Goal: Obtain resource: Download file/media

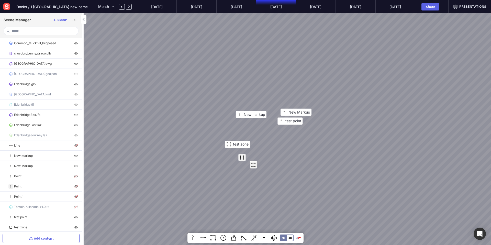
drag, startPoint x: 249, startPoint y: 178, endPoint x: 189, endPoint y: 126, distance: 79.1
click at [189, 126] on div "New Markup test point test zone New markup" at bounding box center [245, 122] width 491 height 245
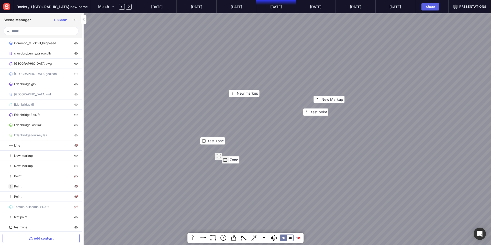
drag, startPoint x: 293, startPoint y: 163, endPoint x: 254, endPoint y: 156, distance: 39.4
click at [254, 156] on div "Zone New Markup test point test zone New markup" at bounding box center [245, 122] width 491 height 245
click at [265, 239] on button at bounding box center [264, 238] width 8 height 10
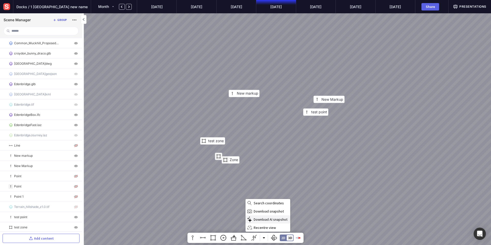
click at [266, 220] on span "Download AI snapshot" at bounding box center [272, 219] width 36 height 5
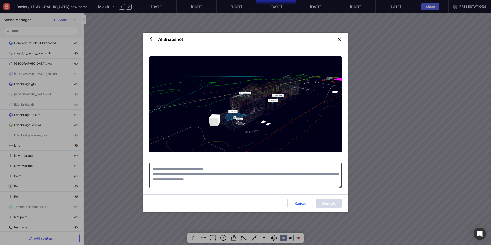
click at [231, 170] on textarea at bounding box center [245, 176] width 192 height 26
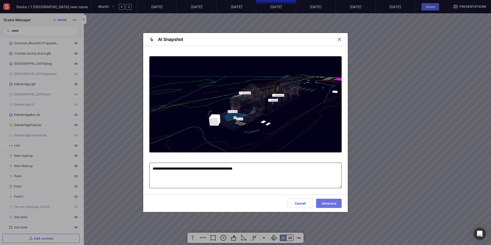
type textarea "**********"
click at [322, 202] on div "Generate" at bounding box center [329, 204] width 17 height 4
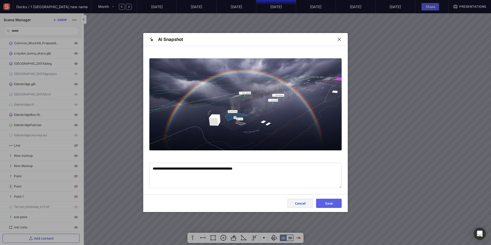
click at [298, 205] on div "Cancel" at bounding box center [300, 204] width 17 height 4
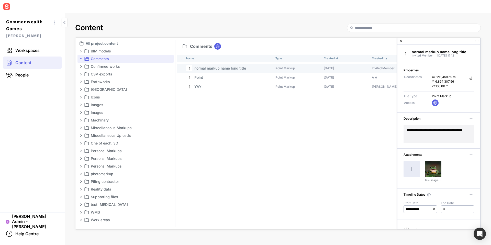
scroll to position [263, 0]
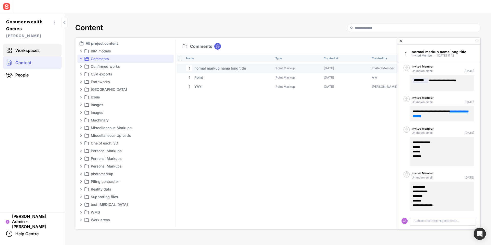
click at [33, 52] on span "Workspaces" at bounding box center [27, 50] width 24 height 5
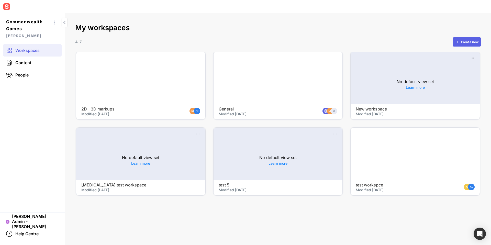
click at [258, 77] on div at bounding box center [278, 78] width 129 height 52
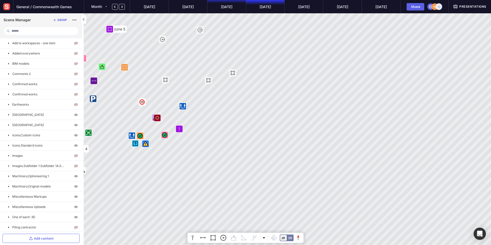
click at [219, 7] on mapp-timeline-period "[DATE]" at bounding box center [226, 6] width 39 height 13
click at [8, 9] on img at bounding box center [6, 6] width 9 height 9
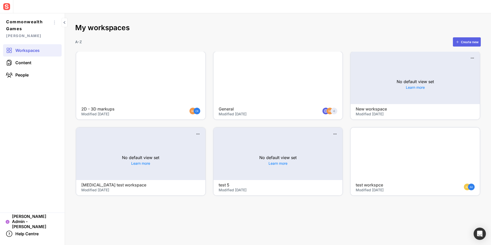
click at [266, 65] on div at bounding box center [278, 78] width 129 height 52
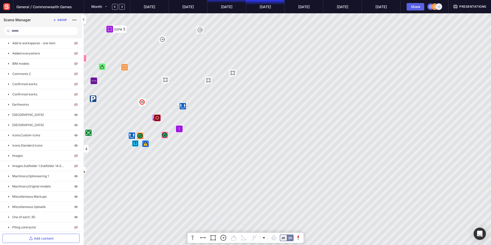
click at [216, 6] on mapp-timeline-period "[DATE]" at bounding box center [226, 6] width 39 height 13
click at [5, 8] on img at bounding box center [6, 6] width 9 height 9
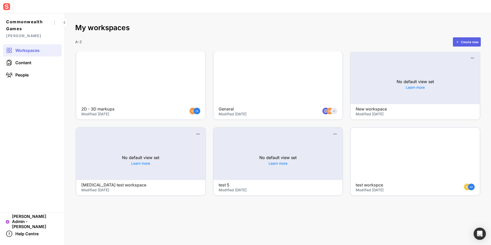
click at [237, 74] on div at bounding box center [278, 78] width 129 height 52
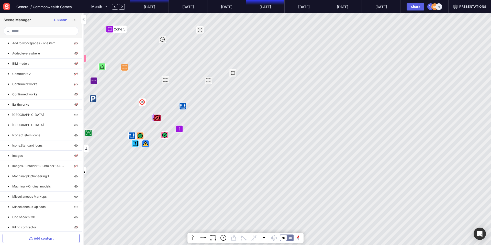
click at [147, 6] on mapp-timeline-period "[DATE]" at bounding box center [149, 6] width 39 height 13
click at [6, 9] on img at bounding box center [6, 6] width 9 height 9
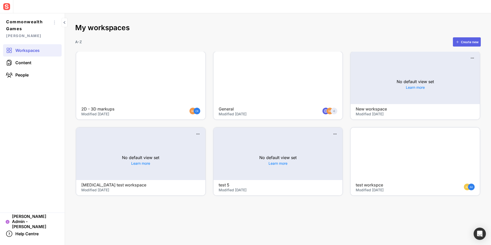
click at [264, 62] on div at bounding box center [278, 78] width 129 height 52
